Goal: Information Seeking & Learning: Learn about a topic

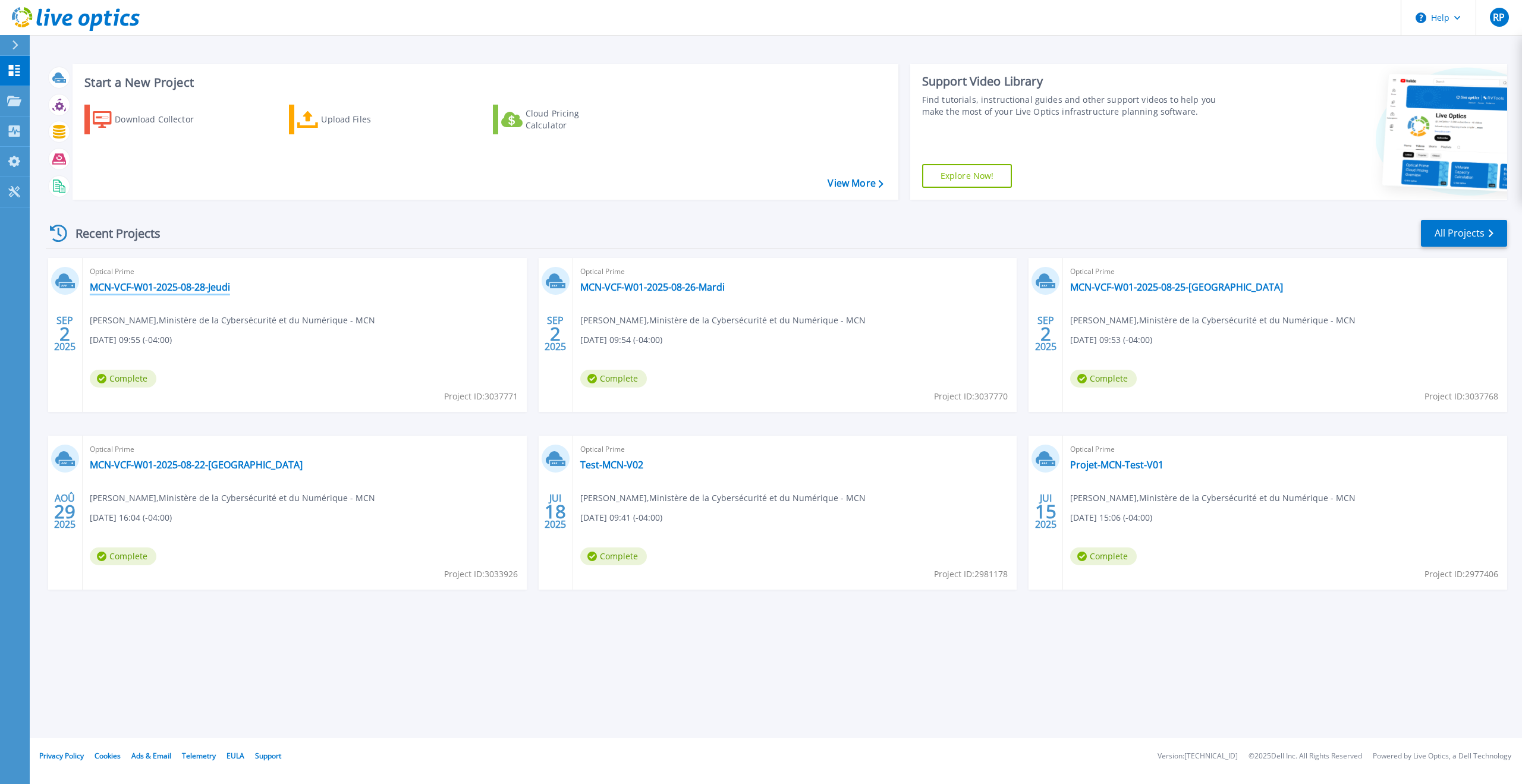
click at [208, 285] on link "MCN-VCF-W01-2025-08-28-Jeudi" at bounding box center [160, 286] width 140 height 12
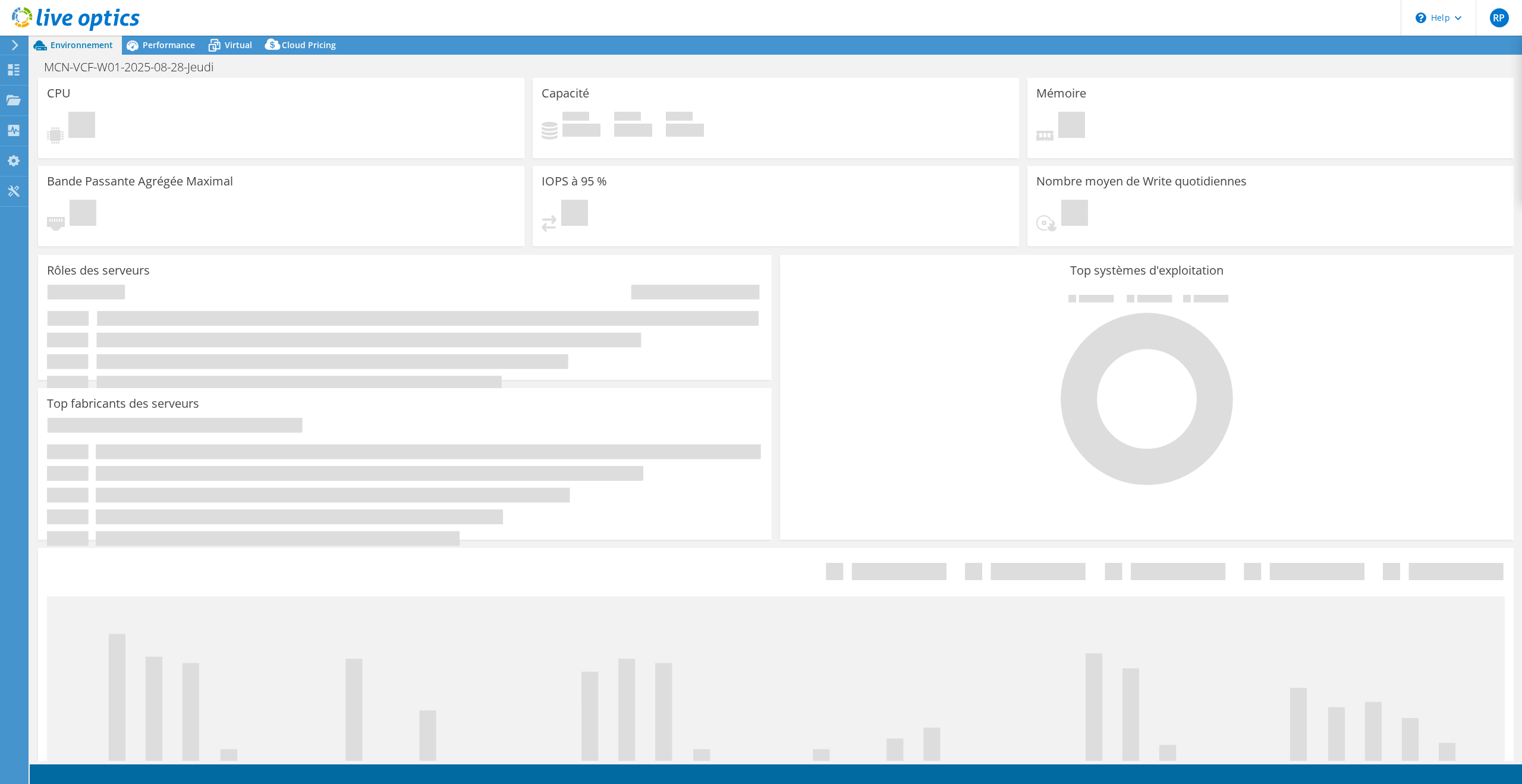
select select "USD"
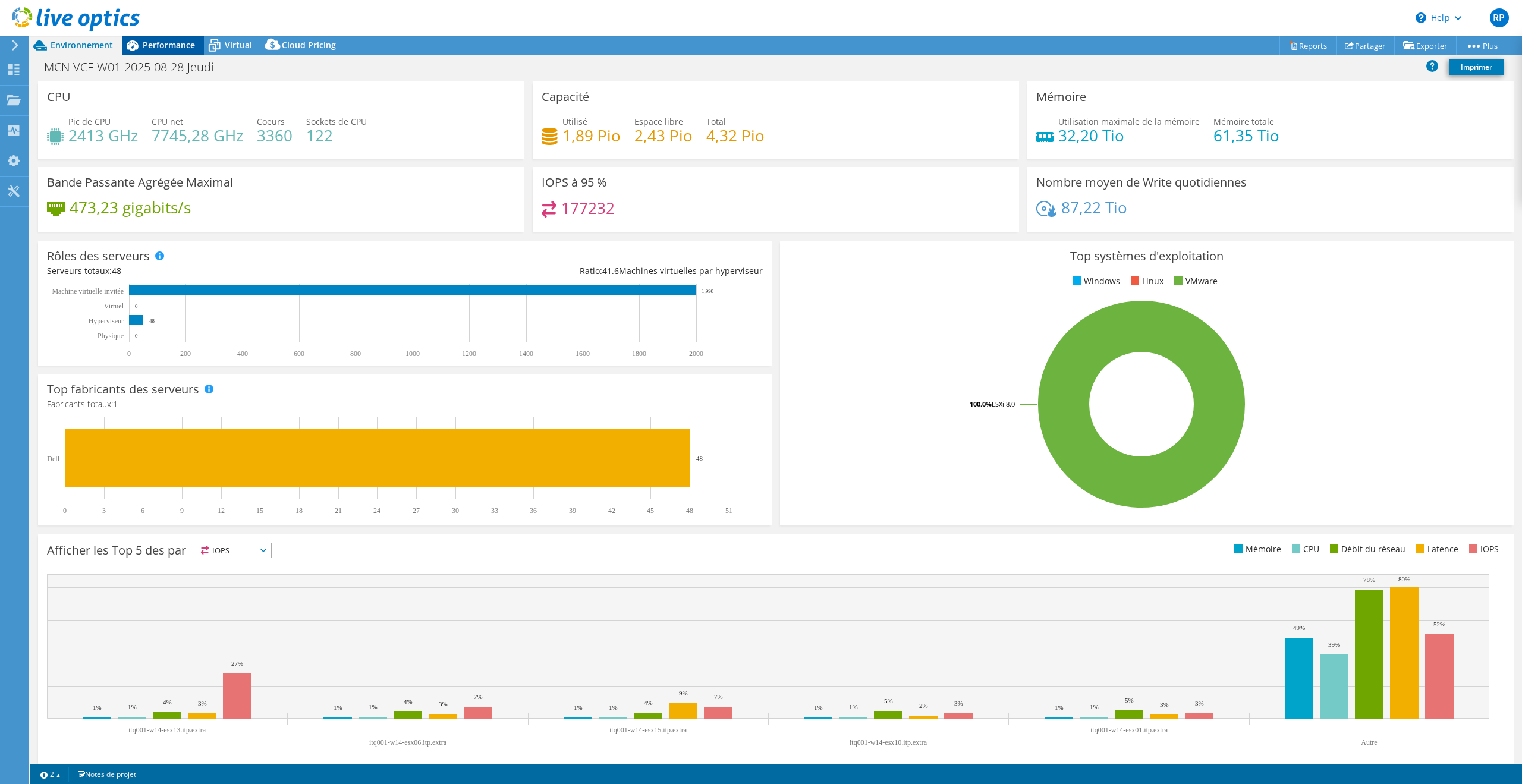
click at [165, 50] on span "Performance" at bounding box center [169, 45] width 52 height 11
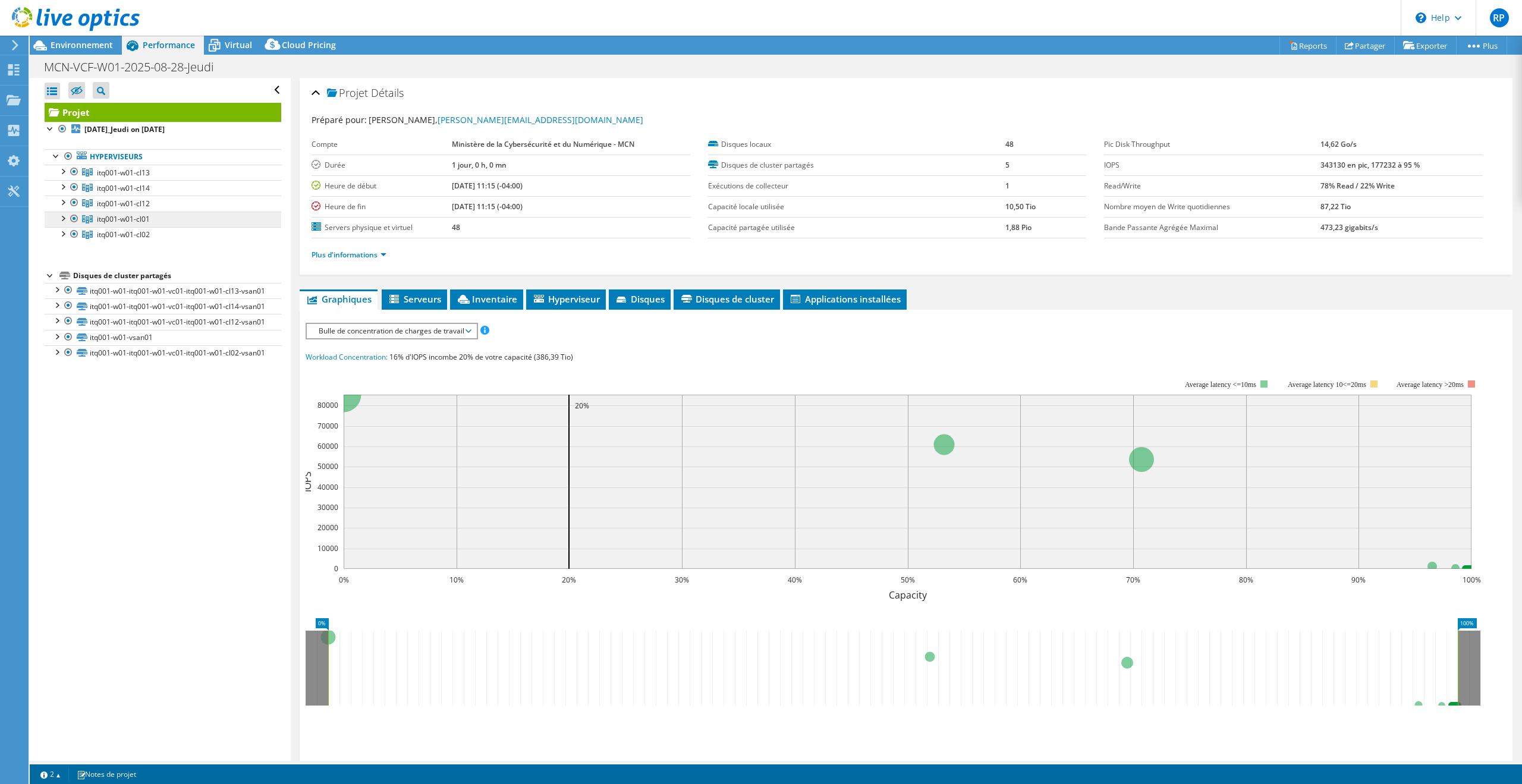
click at [148, 216] on span "itq001-w01-cl01" at bounding box center [123, 218] width 53 height 10
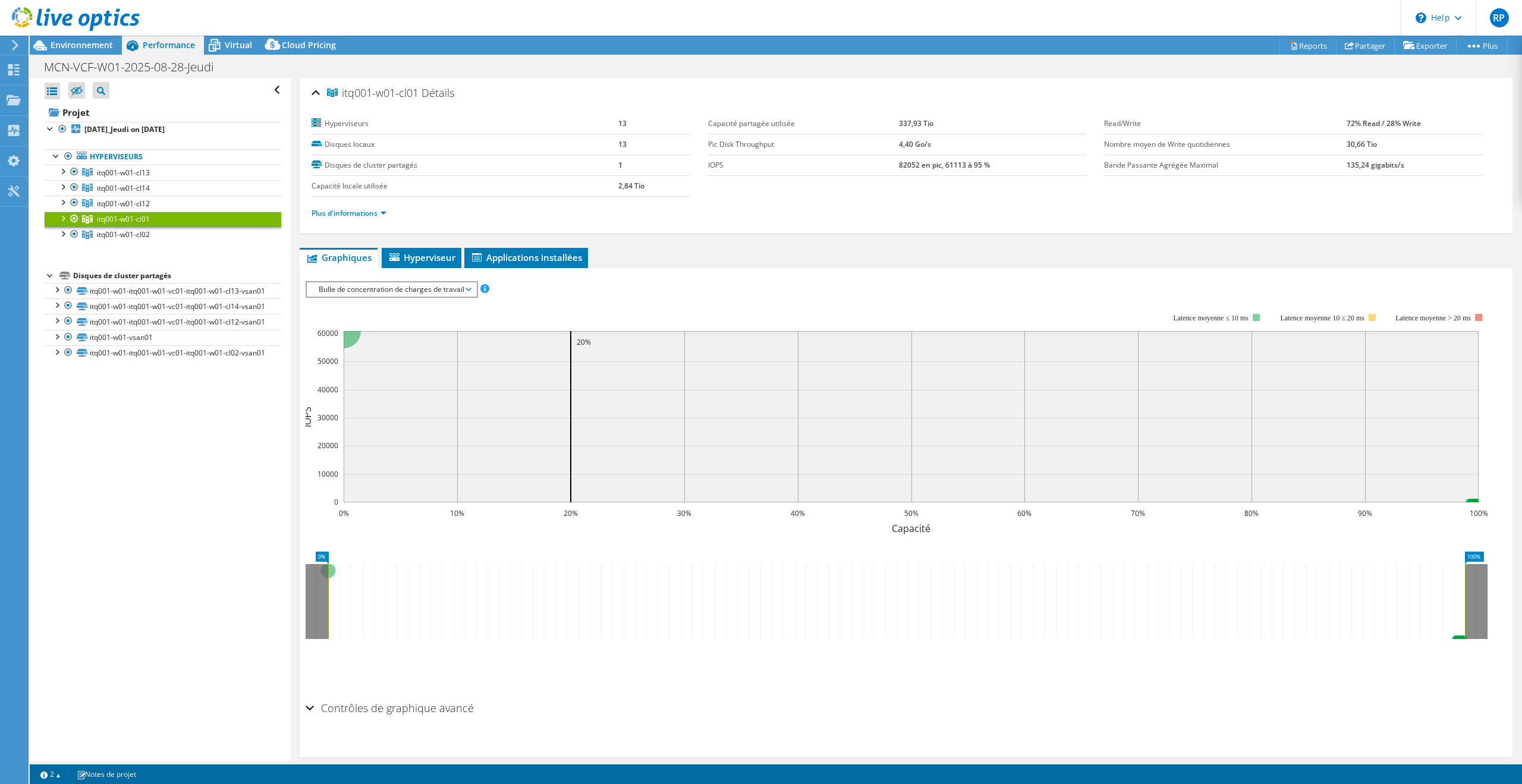
drag, startPoint x: 988, startPoint y: 161, endPoint x: 869, endPoint y: 161, distance: 119.0
click at [870, 161] on tr "IOPS 82052 en pic, 61113 à 95 %" at bounding box center [897, 165] width 379 height 21
click at [377, 213] on link "Plus d'informations" at bounding box center [349, 213] width 75 height 10
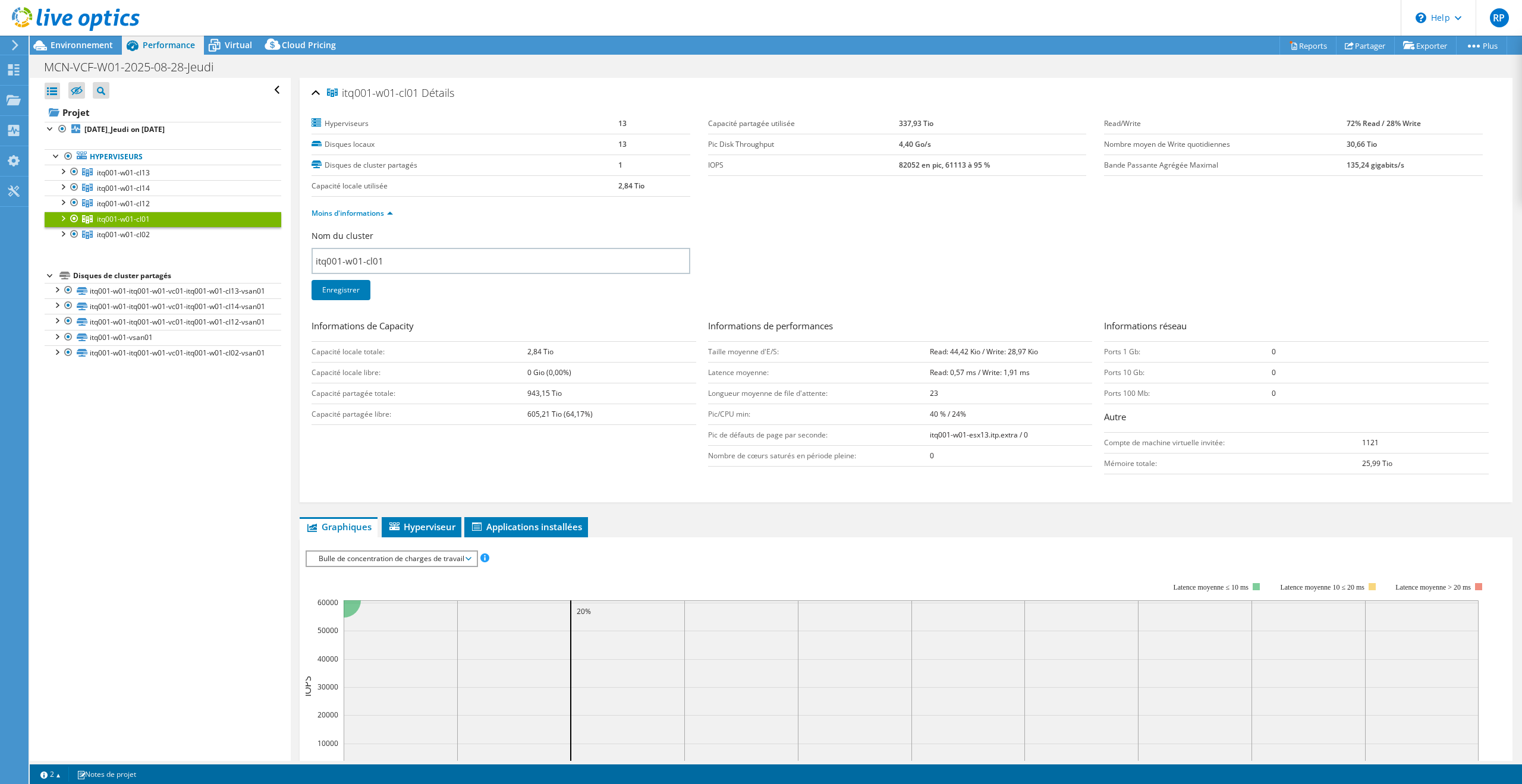
click at [1041, 264] on div "Nom du cluster itq001-w01-cl01 Enregistrer" at bounding box center [906, 273] width 1189 height 85
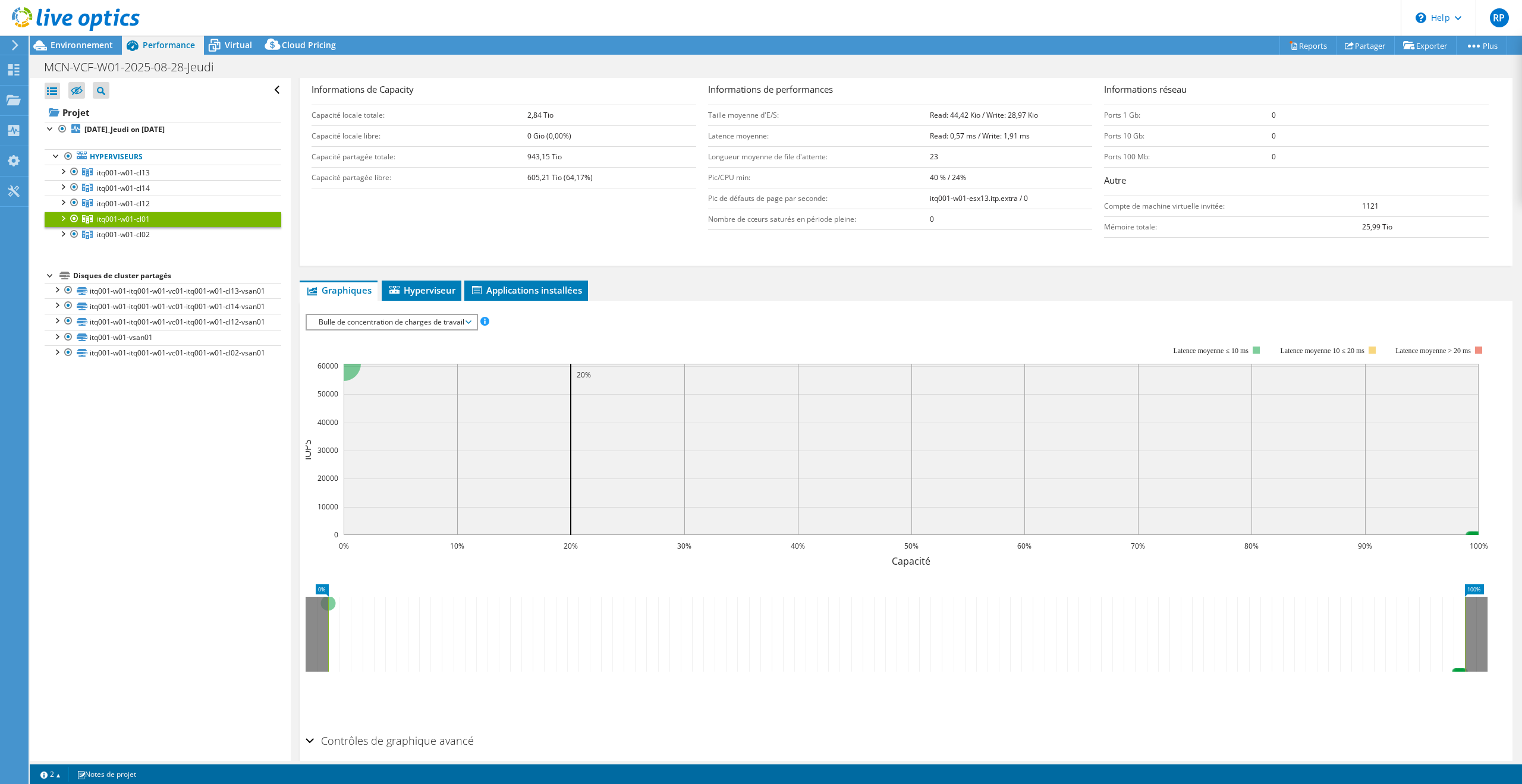
scroll to position [237, 0]
click at [462, 314] on span "Bulle de concentration de charges de travail" at bounding box center [391, 321] width 158 height 14
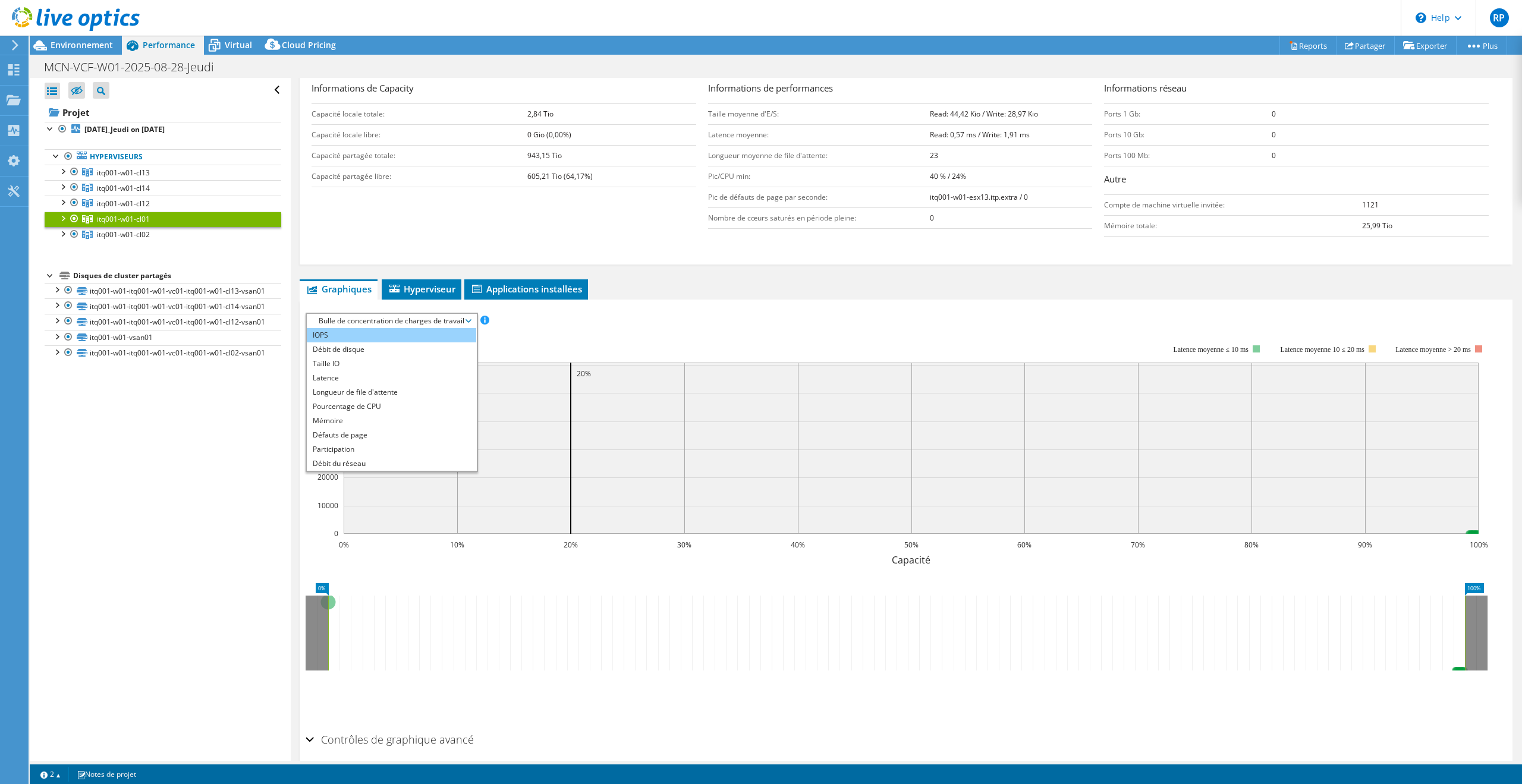
click at [450, 333] on li "IOPS" at bounding box center [391, 335] width 170 height 14
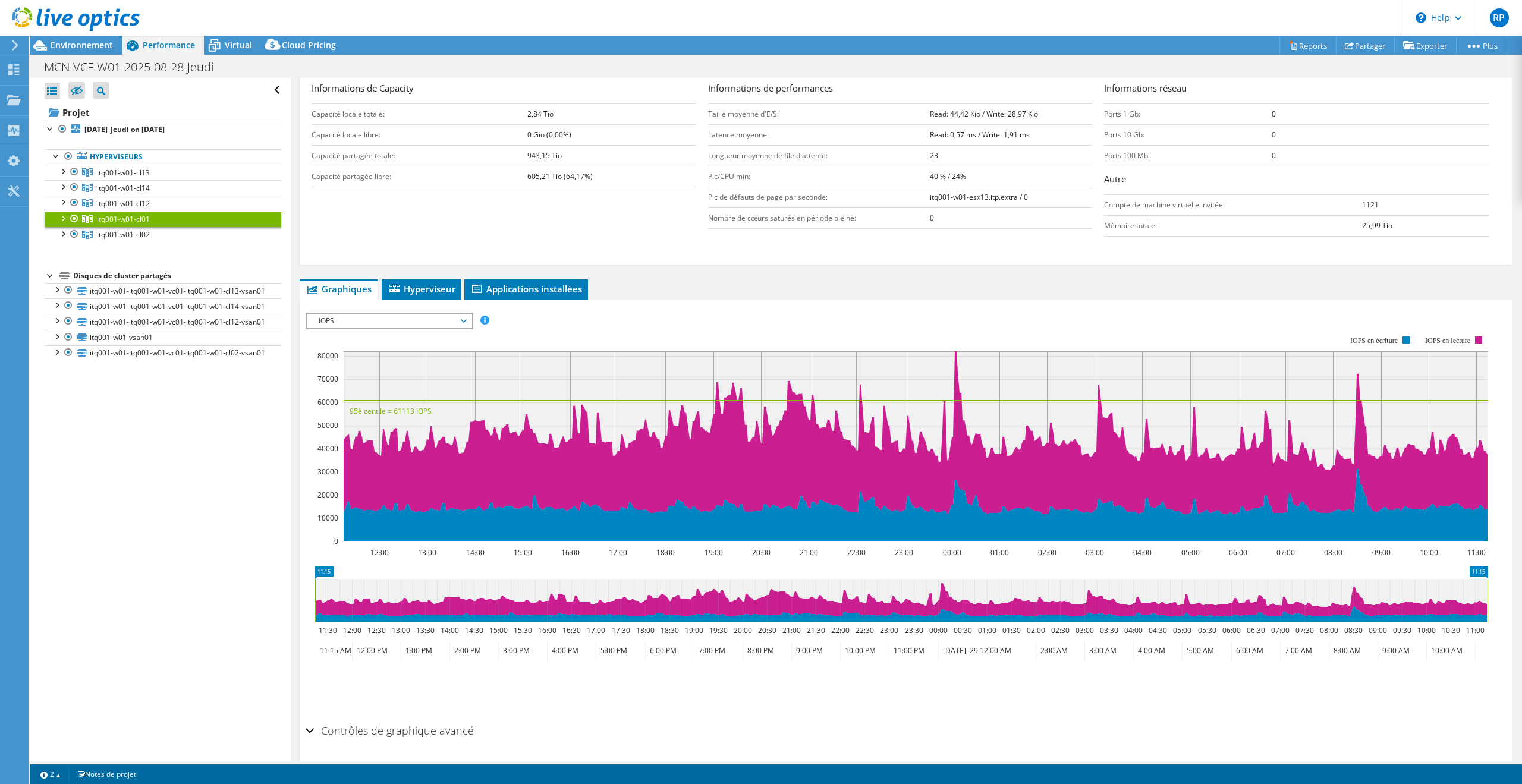
click at [462, 319] on span "IOPS" at bounding box center [389, 321] width 153 height 14
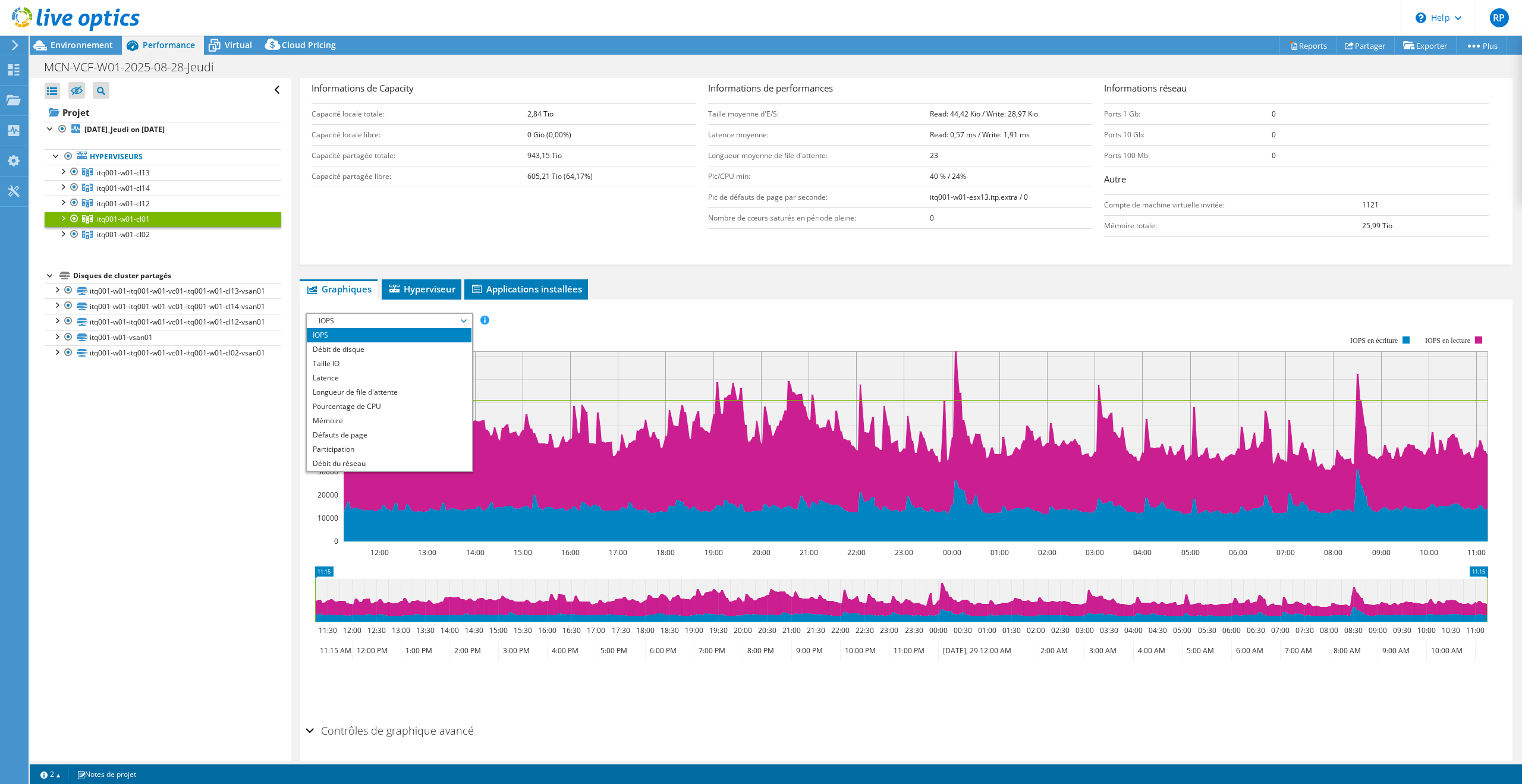
click at [462, 319] on span "IOPS" at bounding box center [389, 321] width 153 height 14
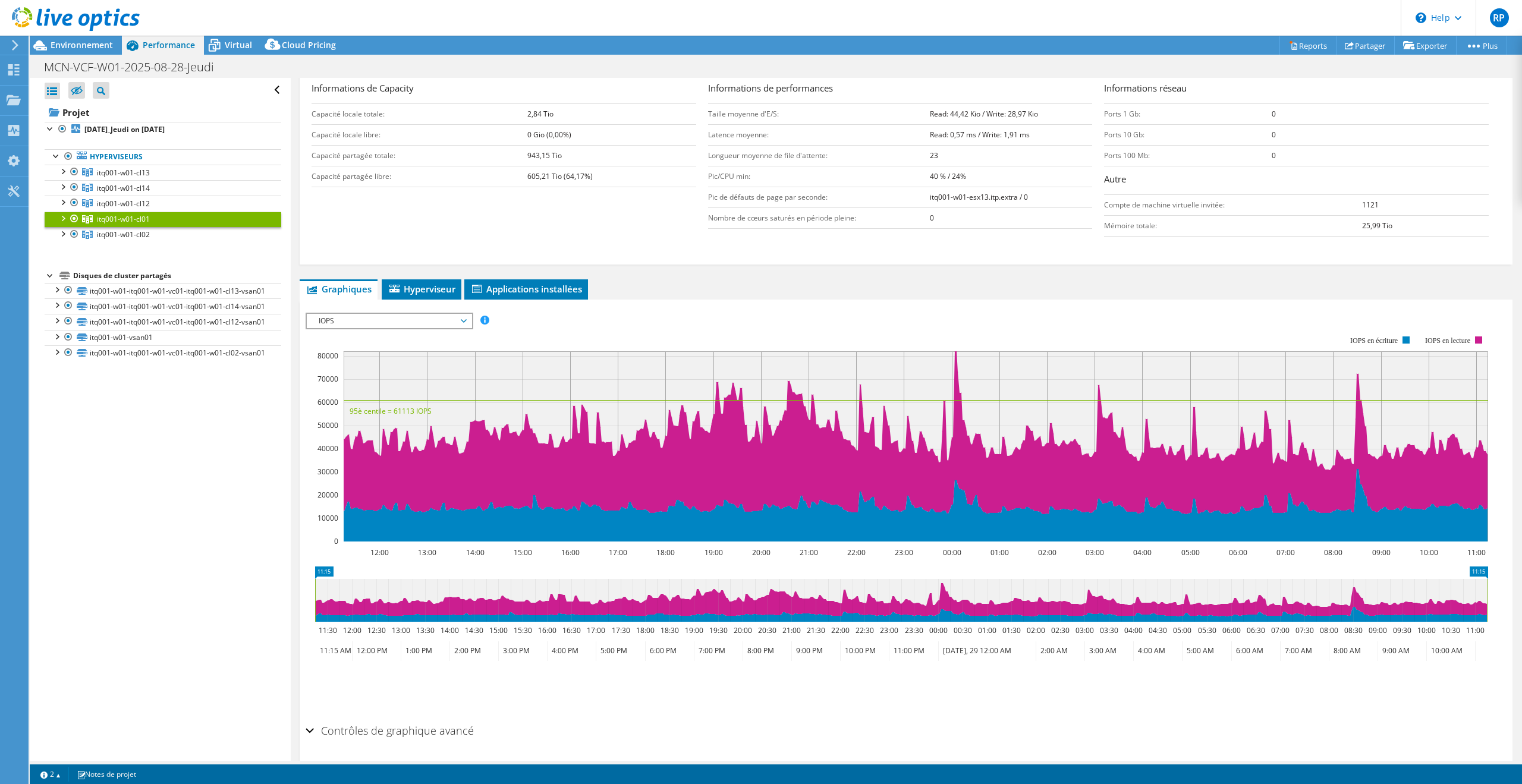
click at [462, 319] on span "IOPS" at bounding box center [389, 321] width 153 height 14
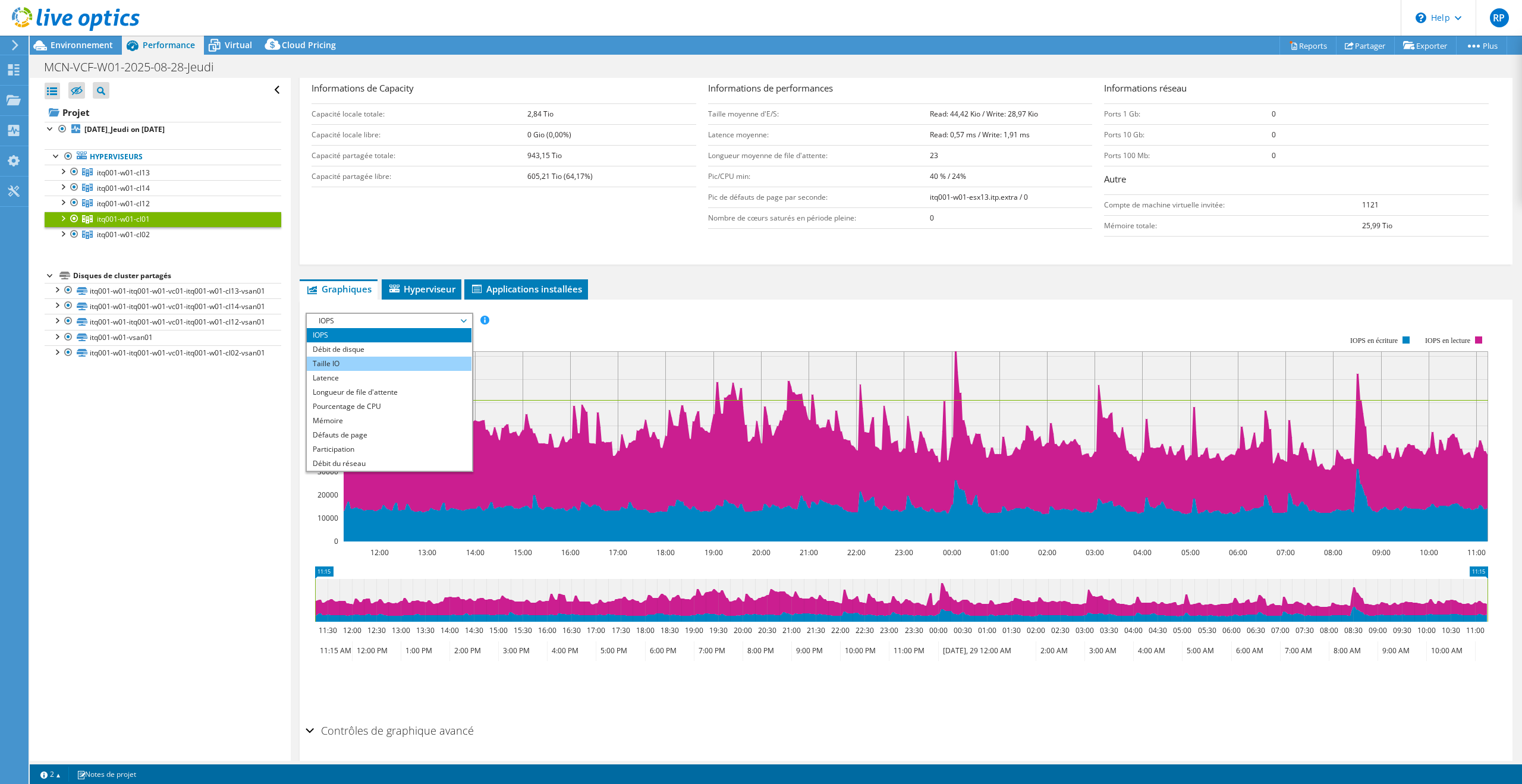
click at [423, 363] on li "Taille IO" at bounding box center [389, 364] width 165 height 14
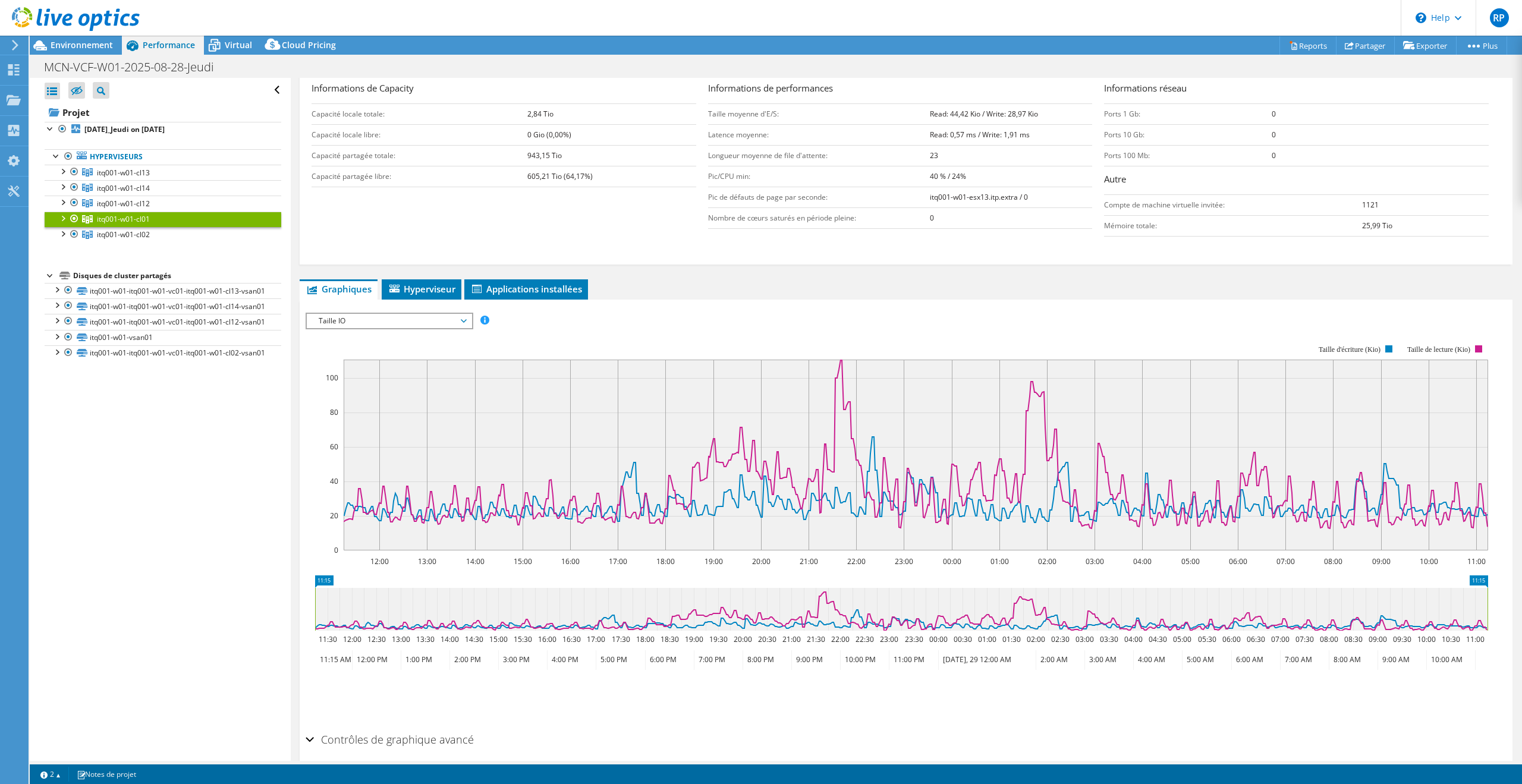
click at [466, 318] on span "Taille IO" at bounding box center [389, 321] width 153 height 14
click at [428, 293] on span "Hyperviseur" at bounding box center [421, 289] width 68 height 12
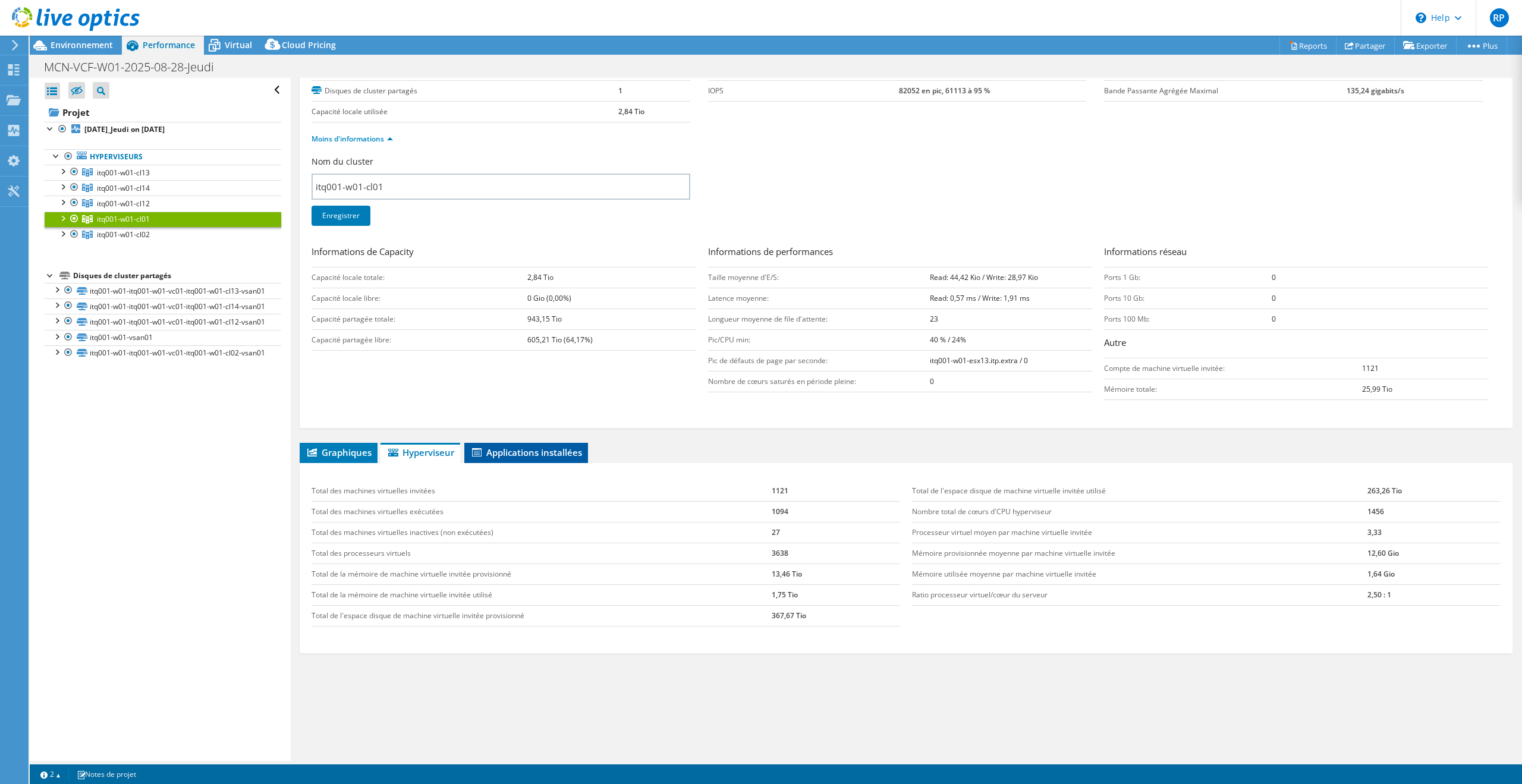
click at [516, 452] on span "Applications installées" at bounding box center [526, 452] width 112 height 12
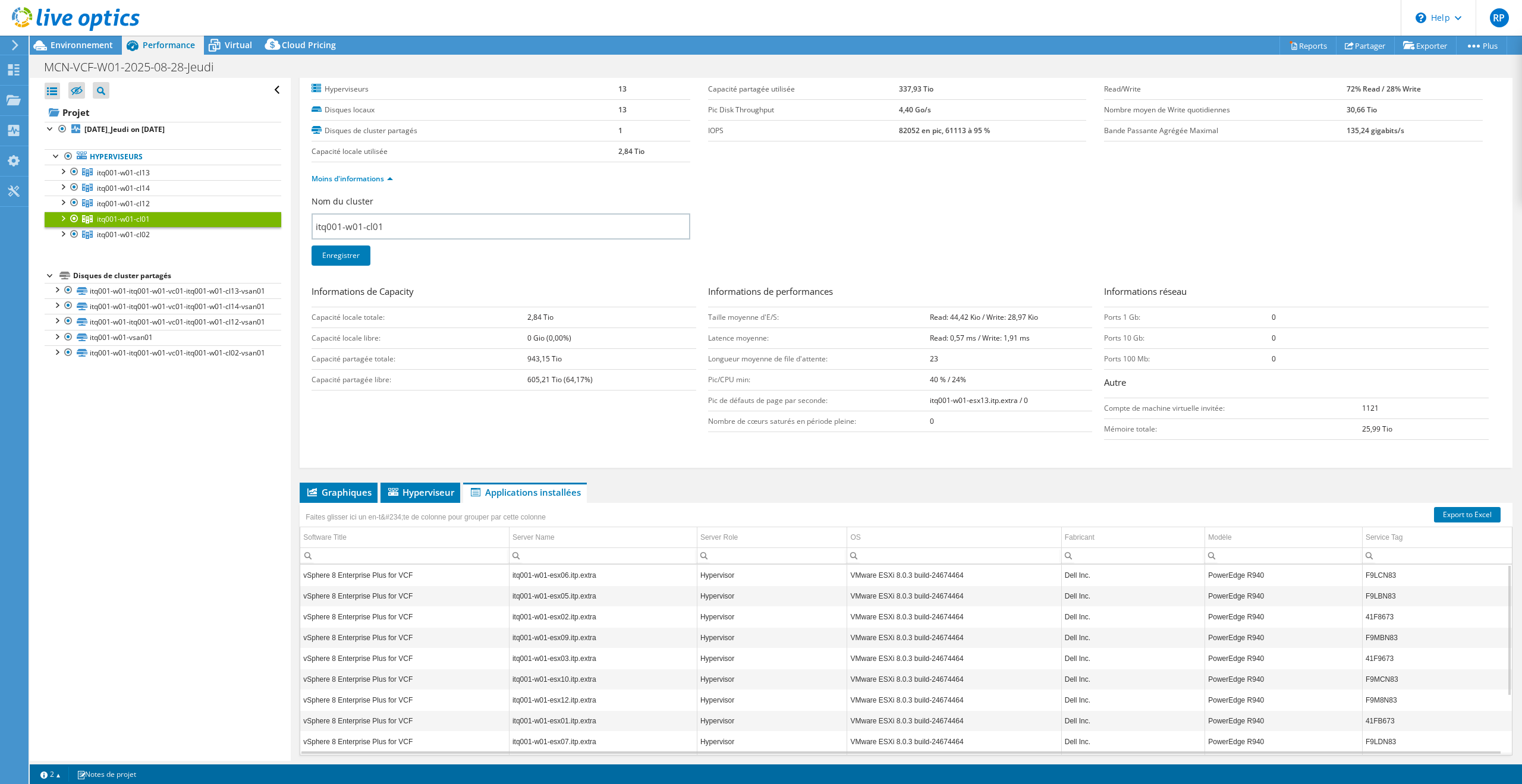
scroll to position [0, 0]
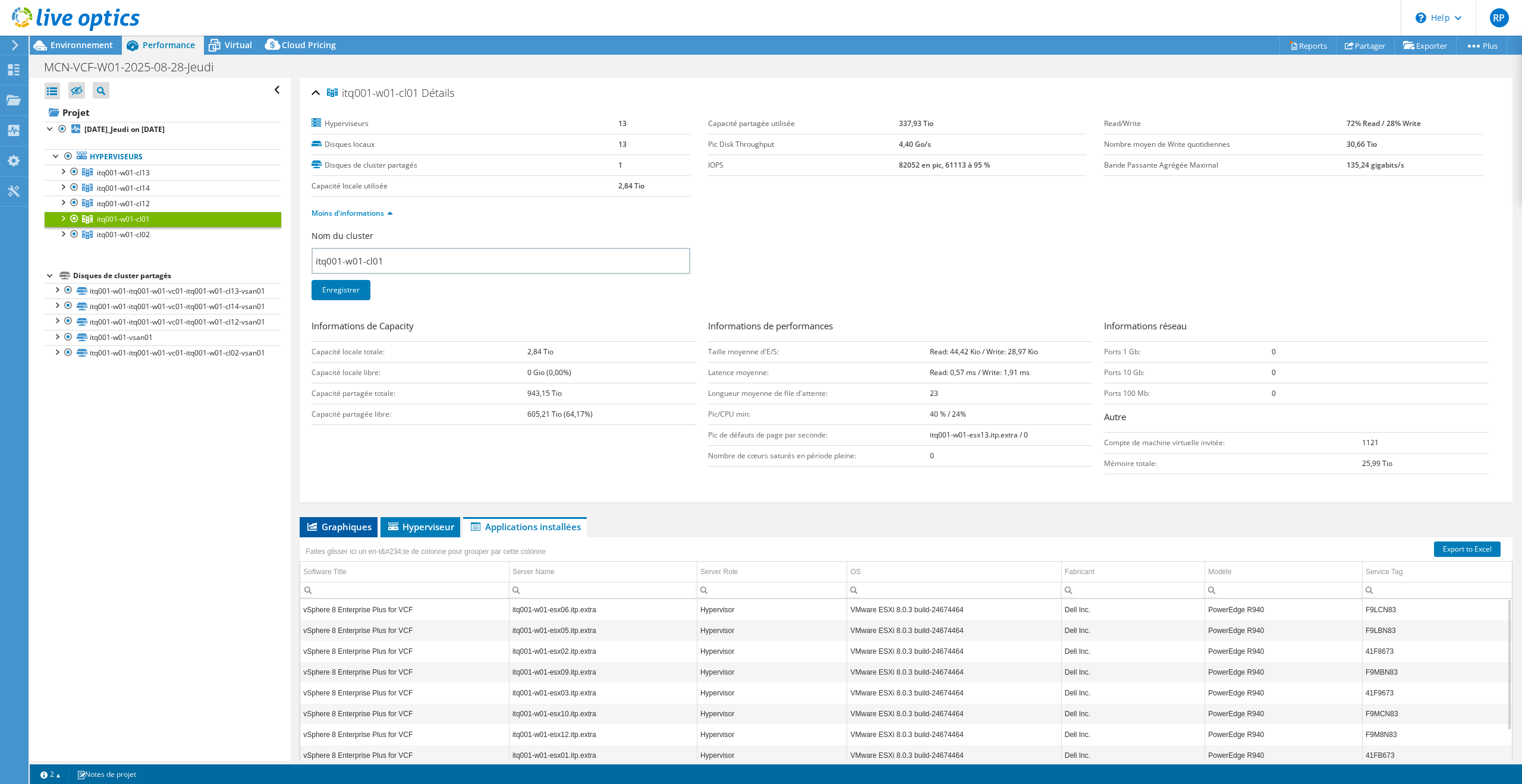
click at [344, 528] on span "Graphiques" at bounding box center [338, 526] width 66 height 12
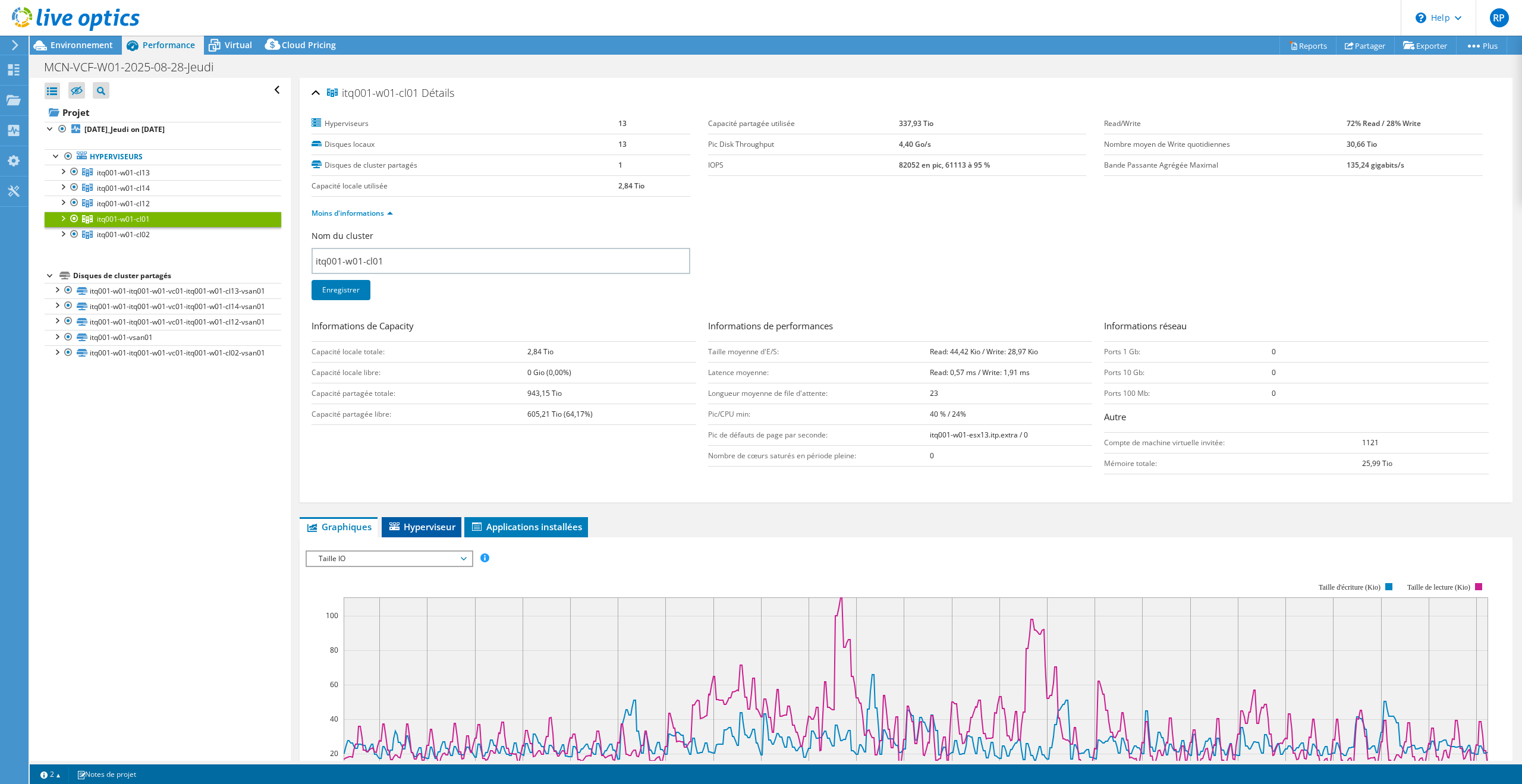
click at [428, 532] on span "Hyperviseur" at bounding box center [421, 526] width 68 height 12
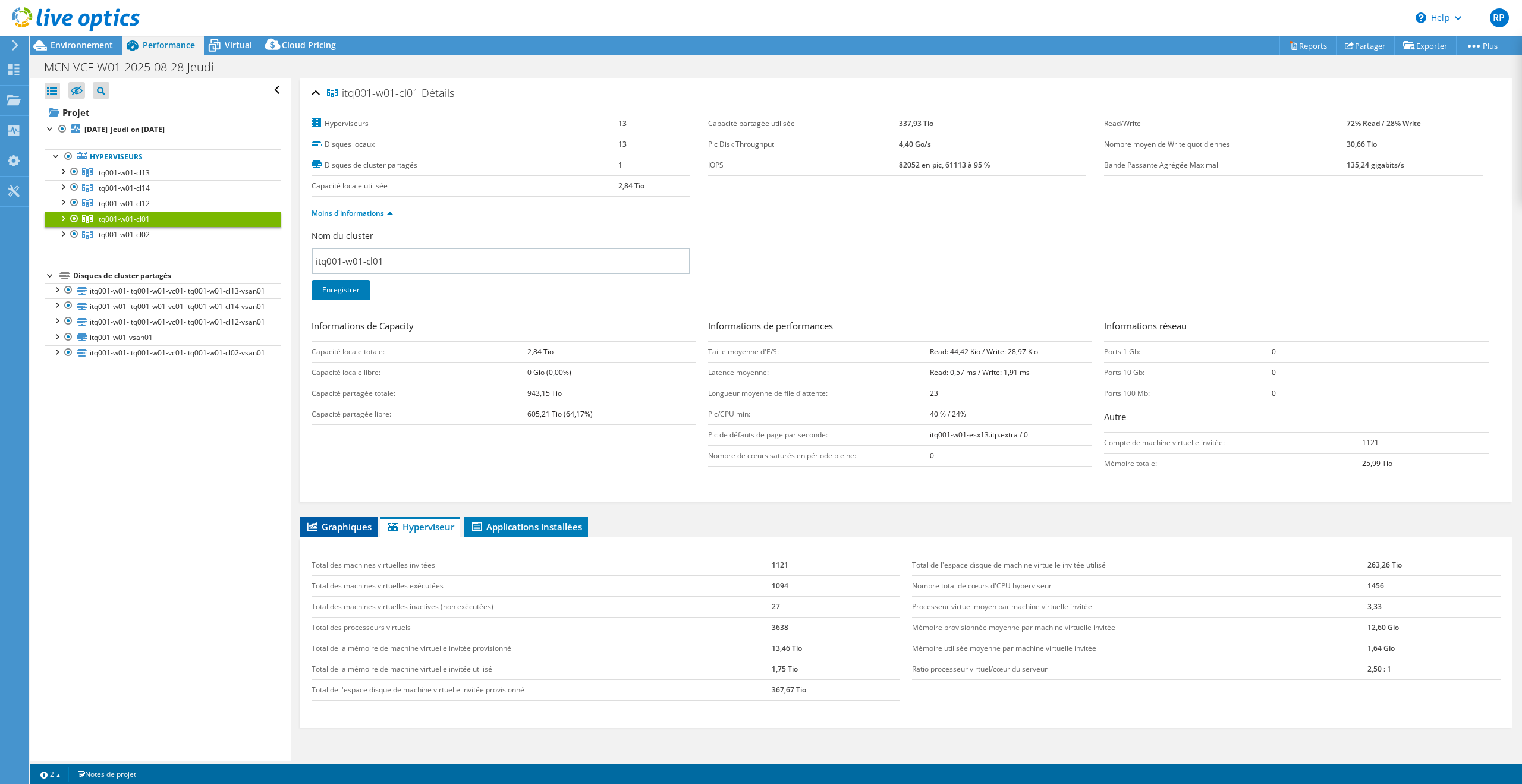
click at [310, 528] on icon at bounding box center [312, 526] width 9 height 9
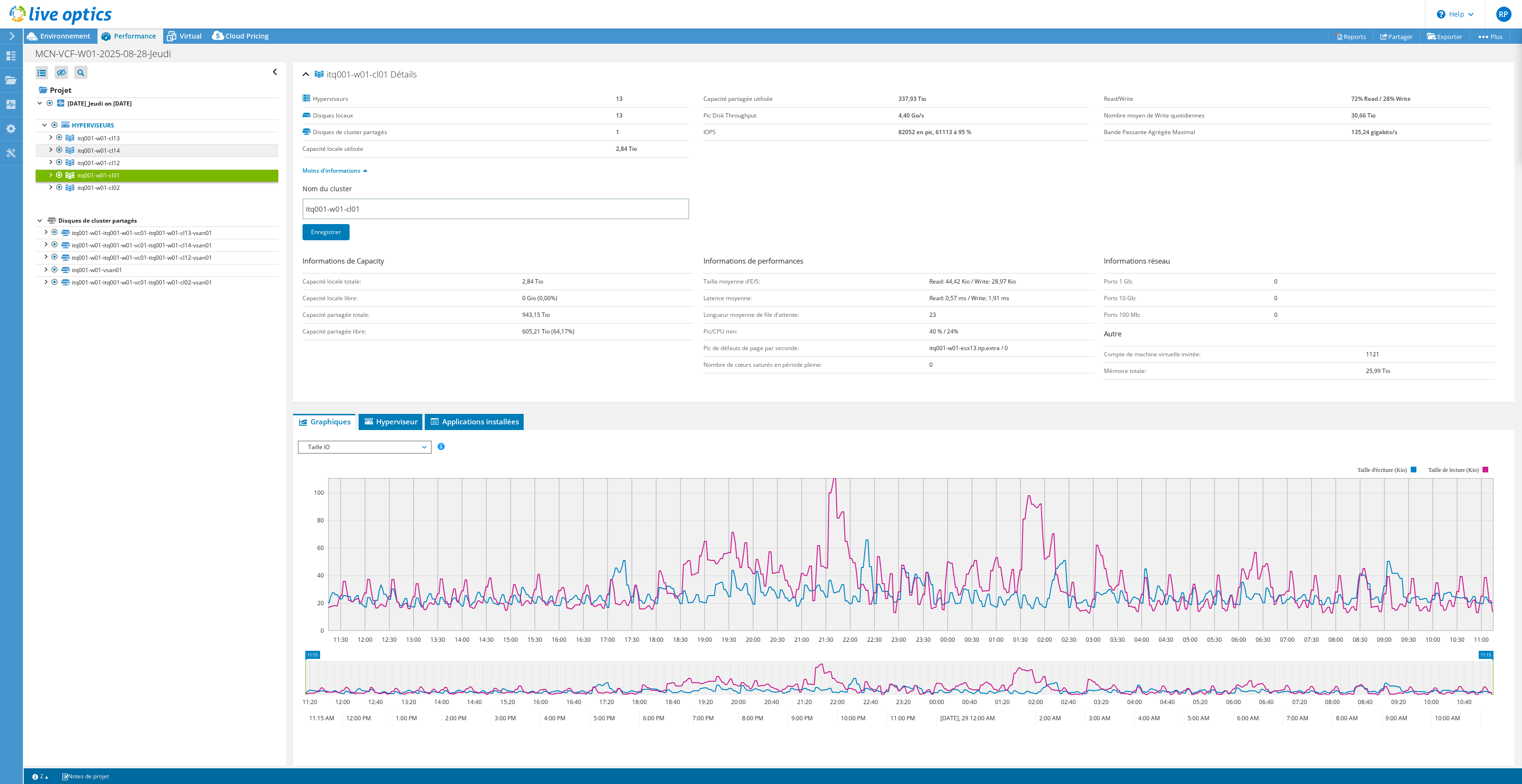
click at [128, 153] on link "itq001-w01-cl14" at bounding box center [157, 150] width 242 height 13
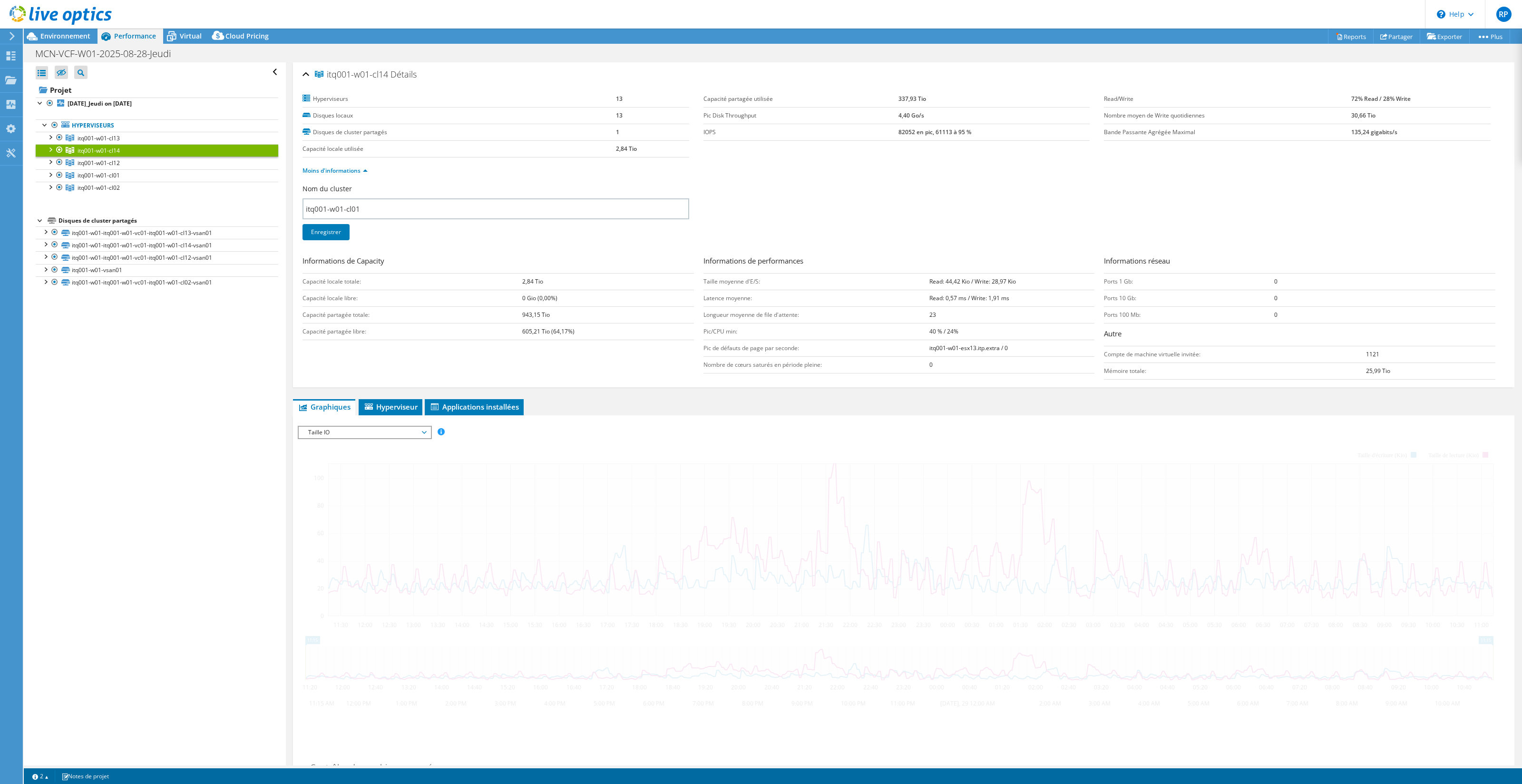
click at [128, 153] on link "itq001-w01-cl14" at bounding box center [157, 150] width 242 height 13
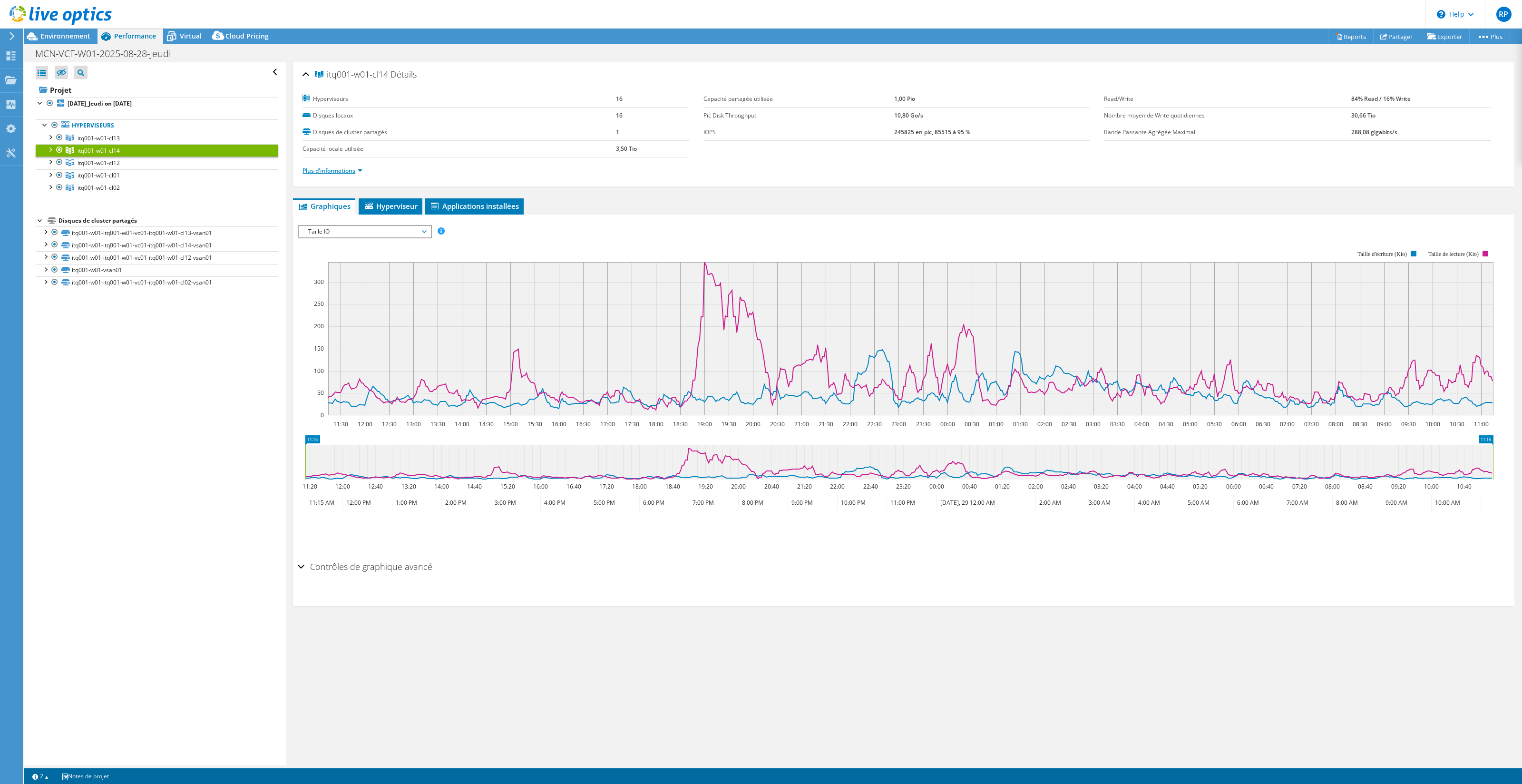
click at [360, 171] on link "Plus d'informations" at bounding box center [332, 170] width 60 height 8
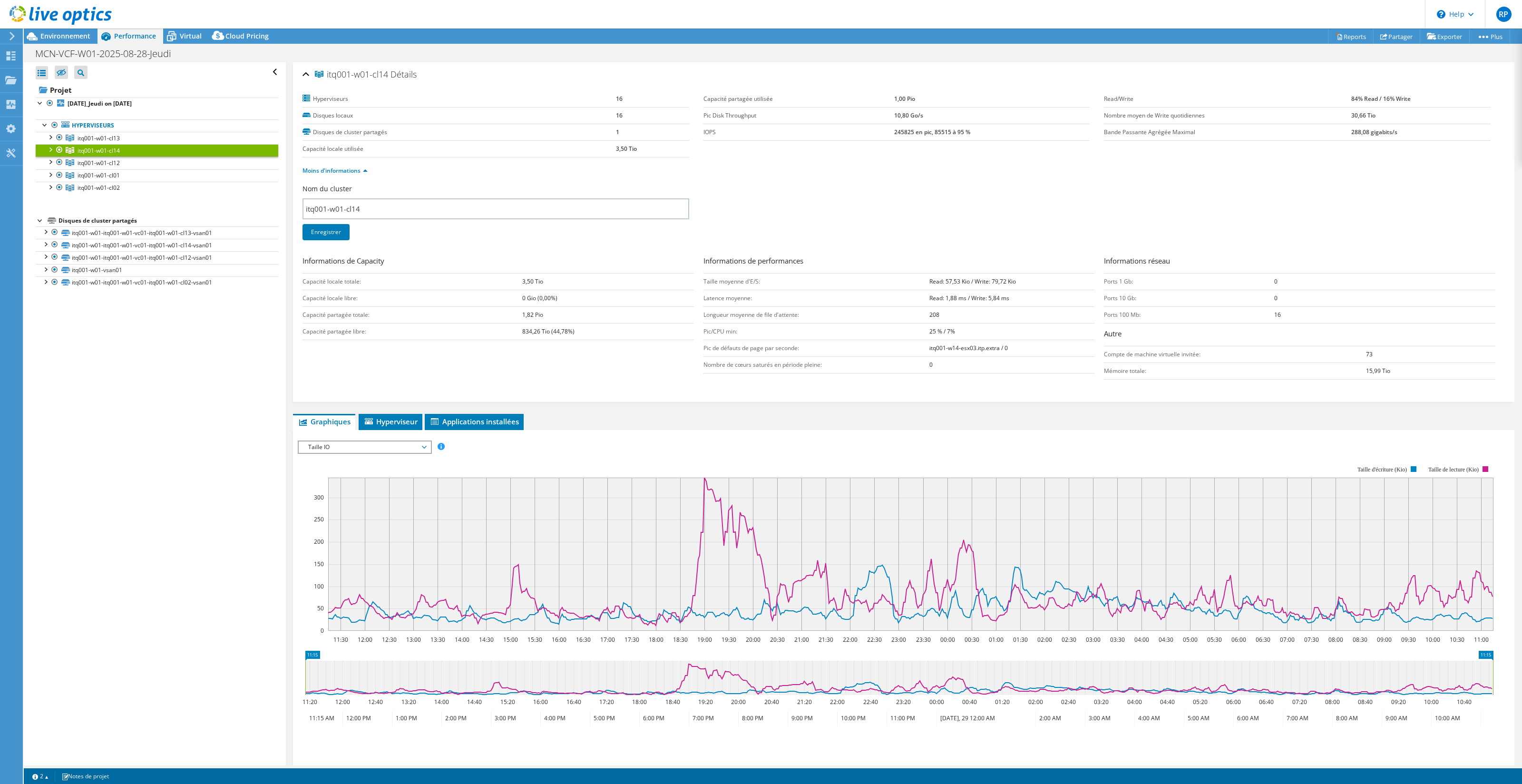
click at [389, 446] on span "Taille IO" at bounding box center [365, 447] width 122 height 11
click at [379, 454] on li "IOPS" at bounding box center [364, 458] width 132 height 11
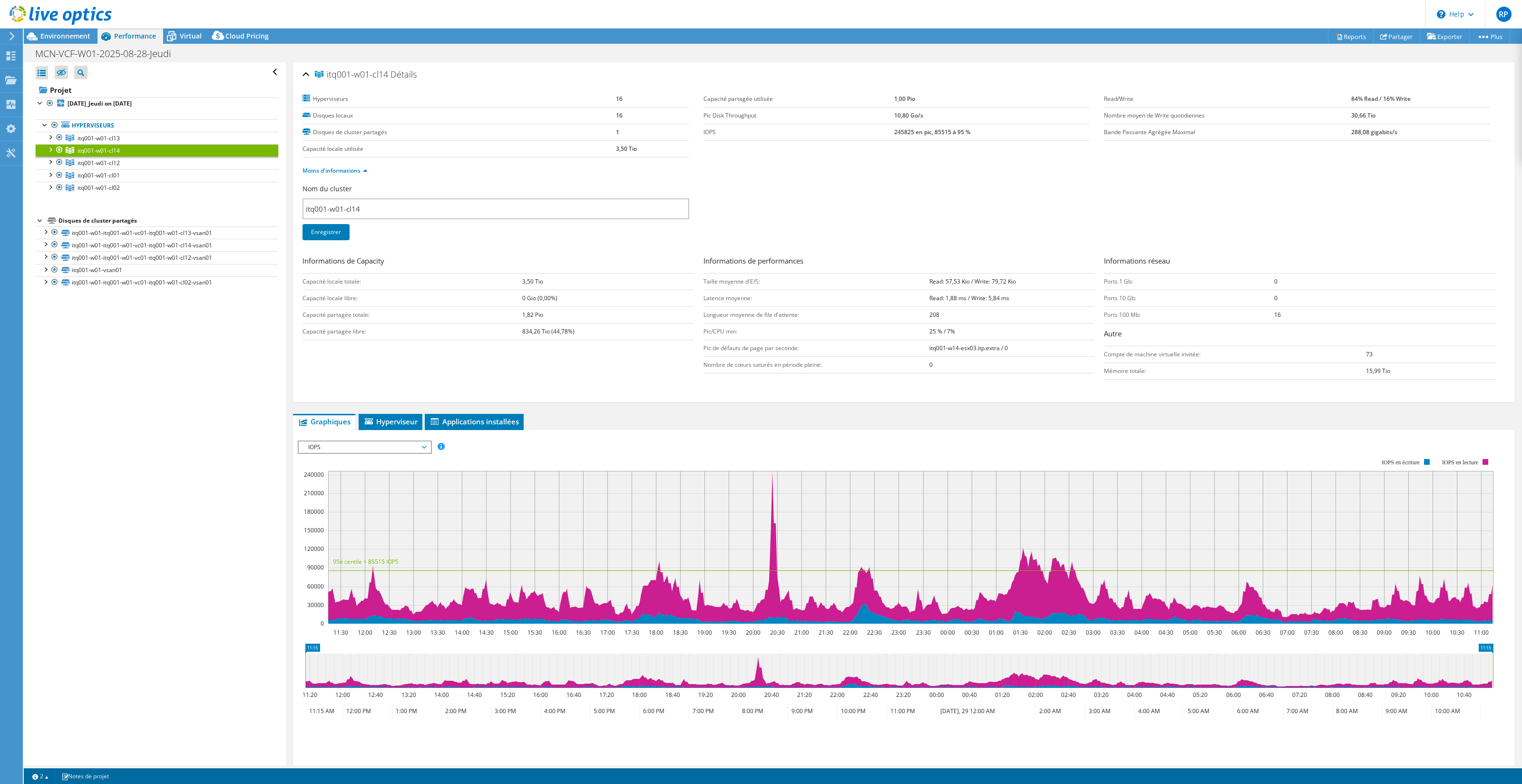
click at [370, 444] on span "IOPS" at bounding box center [365, 447] width 122 height 11
click at [335, 484] on li "Taille IO" at bounding box center [364, 481] width 132 height 11
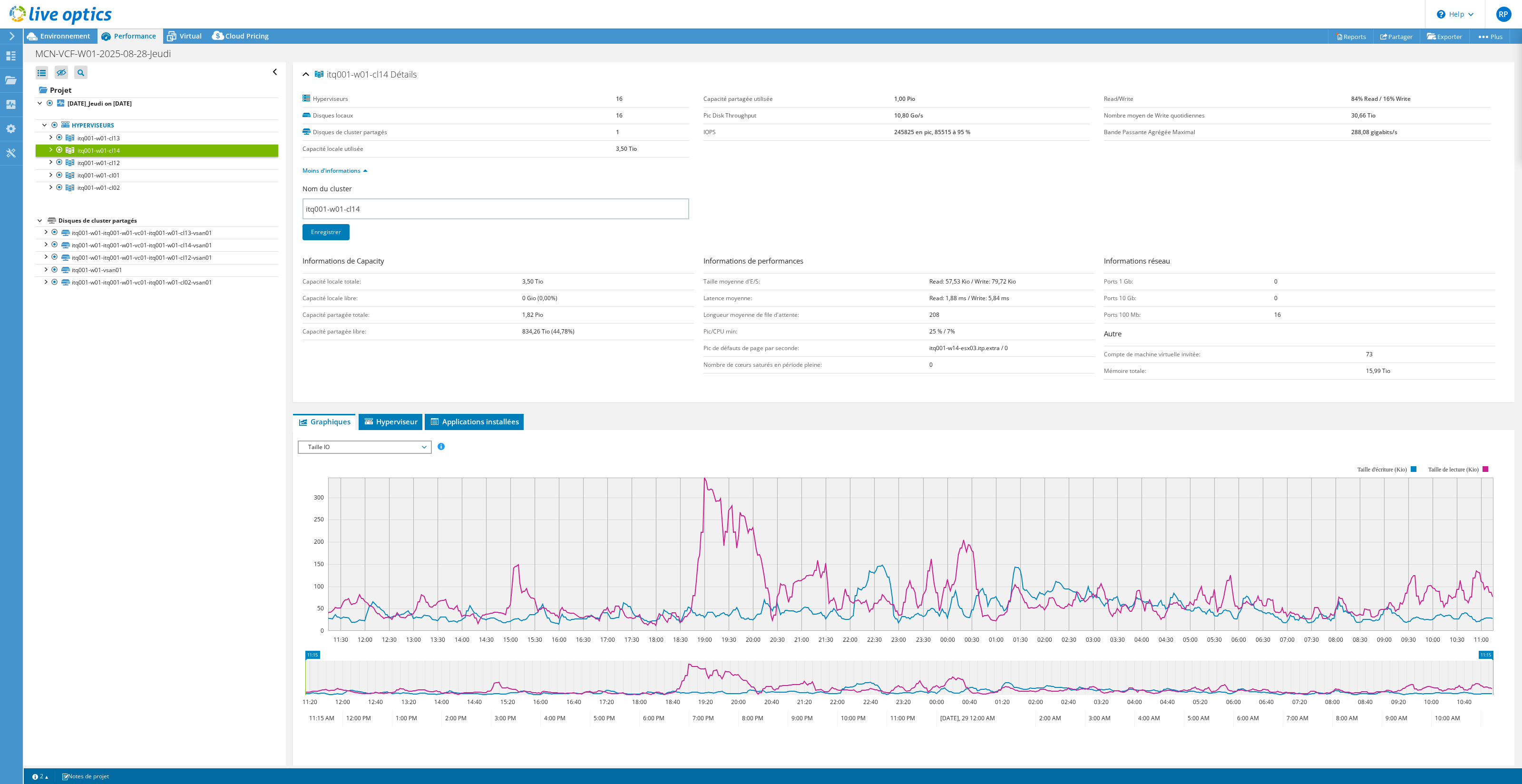
click at [915, 230] on div "Nom du cluster itq001-w01-cl14 Enregistrer" at bounding box center [903, 218] width 1203 height 68
click at [121, 174] on link "itq001-w01-cl01" at bounding box center [157, 175] width 242 height 13
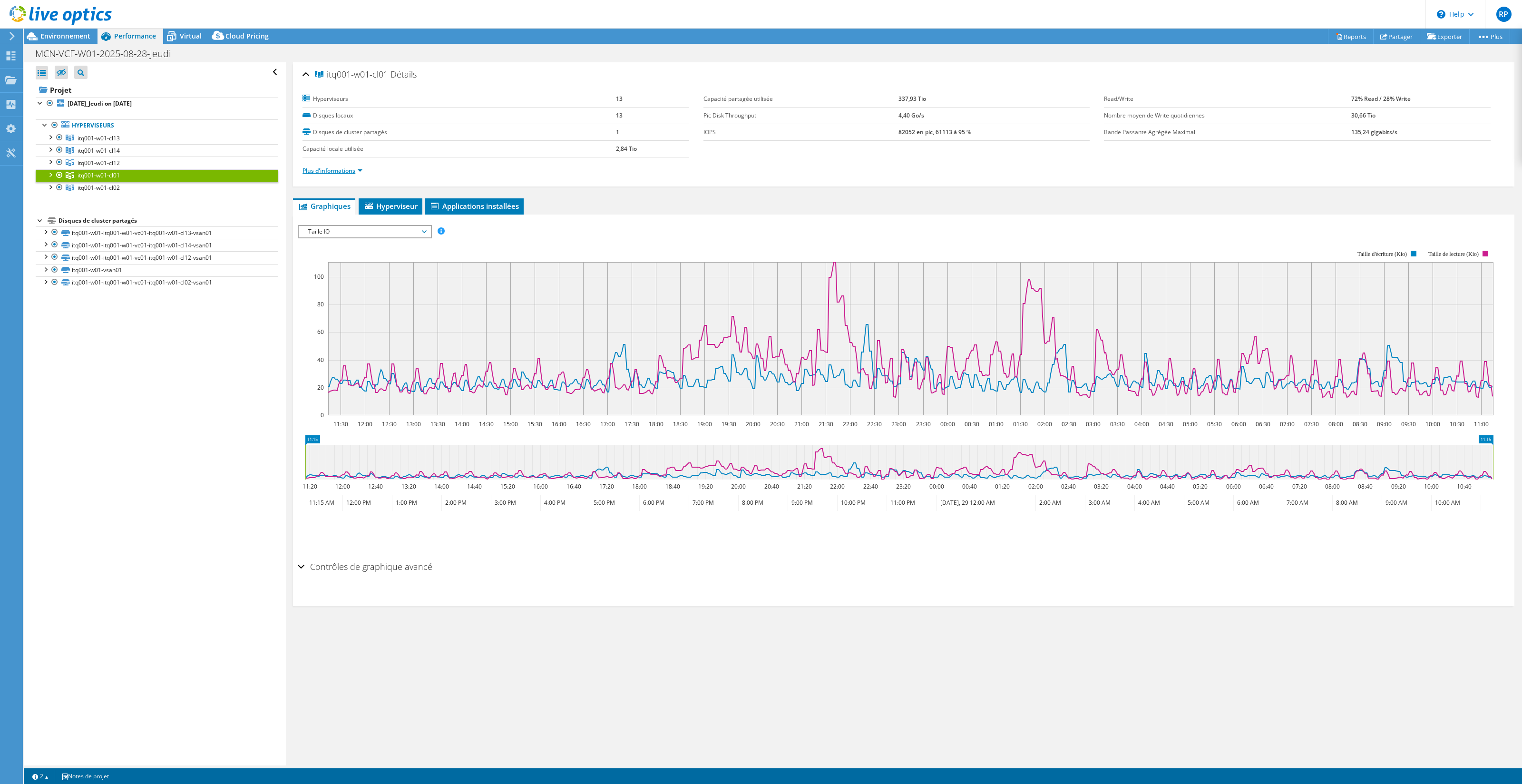
click at [343, 169] on link "Plus d'informations" at bounding box center [332, 170] width 60 height 8
